Goal: Task Accomplishment & Management: Manage account settings

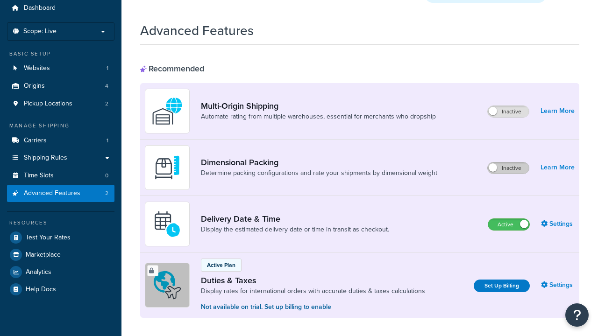
click at [508, 163] on label "Inactive" at bounding box center [508, 168] width 41 height 11
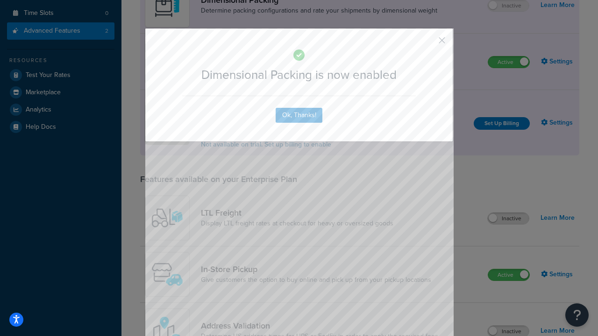
click at [428, 43] on button "button" at bounding box center [428, 44] width 2 height 2
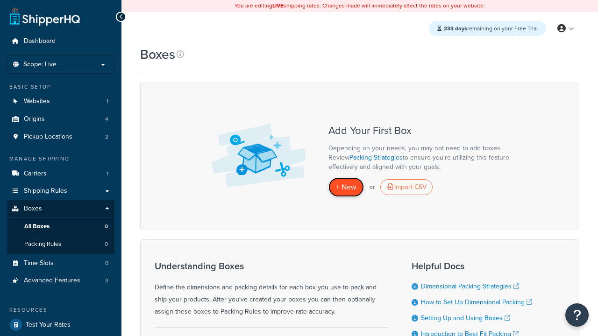
click at [346, 187] on span "+ New" at bounding box center [346, 187] width 21 height 11
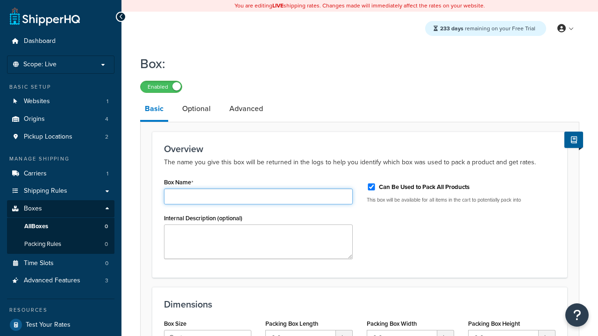
type input "Box1"
select select "usps_small"
type input "8.5"
type input "5"
type input "1.5"
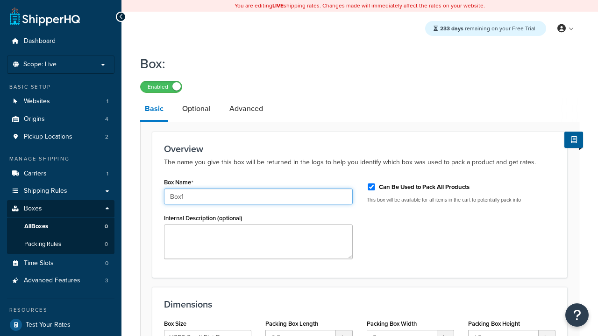
type input "Box1"
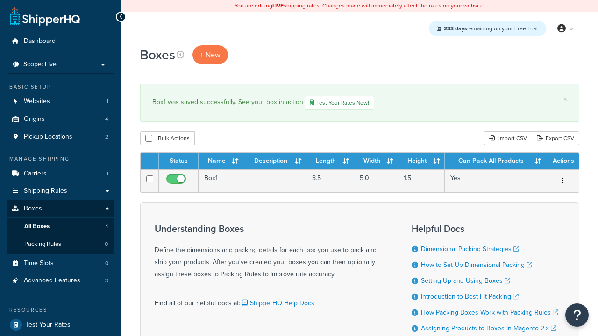
click at [178, 162] on th "Status" at bounding box center [179, 161] width 40 height 17
click at [221, 162] on th "Name" at bounding box center [221, 161] width 45 height 17
click at [275, 162] on th "Description" at bounding box center [274, 161] width 63 height 17
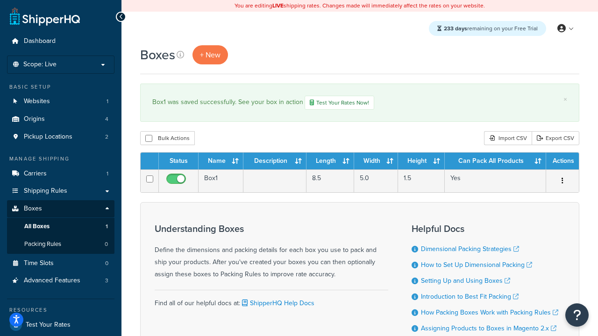
click at [275, 162] on th "Description" at bounding box center [274, 161] width 63 height 17
click at [330, 162] on th "Length" at bounding box center [331, 161] width 48 height 17
click at [376, 162] on th "Width" at bounding box center [376, 161] width 44 height 17
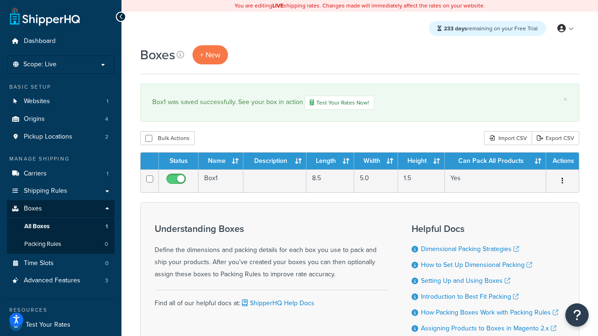
click at [421, 162] on th "Height" at bounding box center [421, 161] width 47 height 17
click at [495, 162] on th "Can Pack All Products" at bounding box center [495, 161] width 101 height 17
click at [562, 162] on th "Actions" at bounding box center [562, 161] width 33 height 17
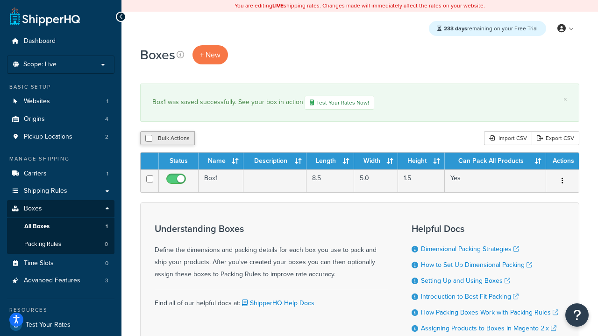
click at [562, 162] on th "Actions" at bounding box center [562, 161] width 33 height 17
click at [149, 139] on input "checkbox" at bounding box center [148, 138] width 7 height 7
checkbox input "true"
click at [251, 139] on button "Delete" at bounding box center [249, 138] width 32 height 14
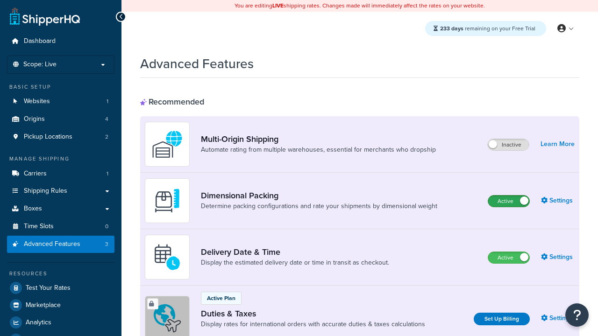
click at [509, 201] on label "Active" at bounding box center [508, 201] width 41 height 11
